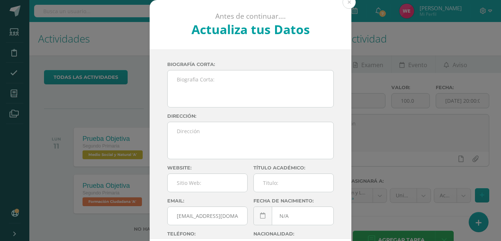
click at [347, 4] on button at bounding box center [348, 2] width 13 height 13
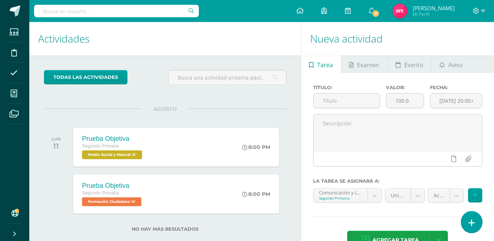
click at [472, 220] on icon at bounding box center [472, 222] width 7 height 8
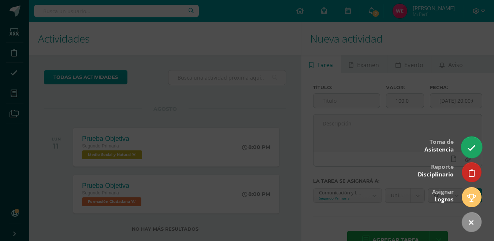
click at [472, 141] on link at bounding box center [471, 146] width 21 height 21
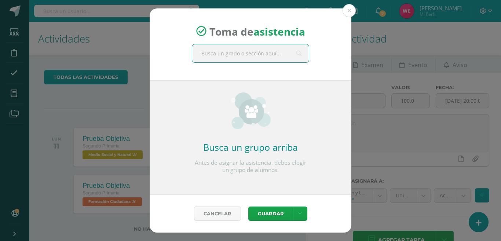
click at [217, 53] on input "text" at bounding box center [250, 53] width 117 height 18
type input "seundo"
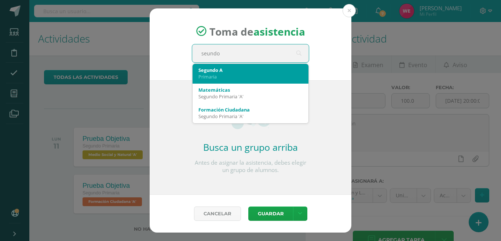
click at [218, 77] on div "Primaria" at bounding box center [250, 76] width 104 height 7
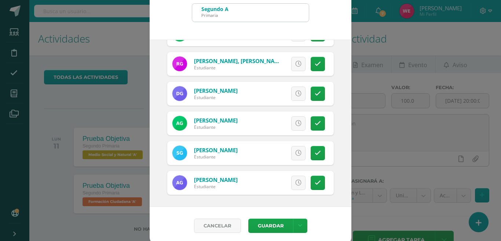
scroll to position [36, 0]
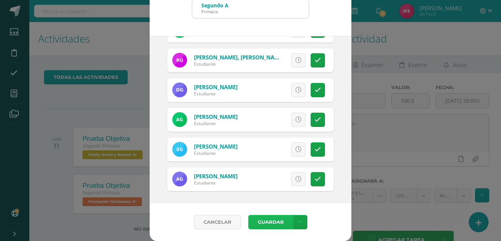
click at [270, 220] on button "Guardar" at bounding box center [270, 222] width 45 height 14
